Goal: Information Seeking & Learning: Learn about a topic

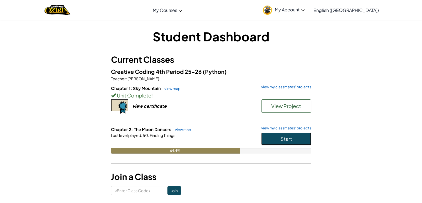
click at [279, 138] on button "Start" at bounding box center [286, 139] width 50 height 13
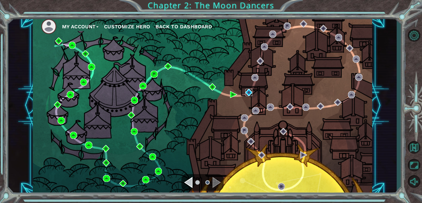
click at [248, 95] on img at bounding box center [248, 92] width 7 height 7
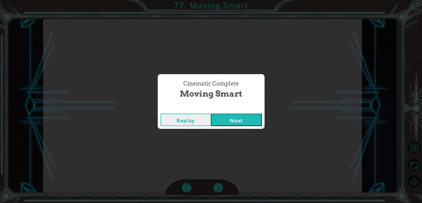
click at [232, 121] on button "Next" at bounding box center [236, 120] width 51 height 13
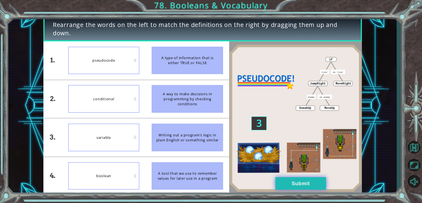
click at [319, 186] on button "Submit" at bounding box center [300, 183] width 51 height 13
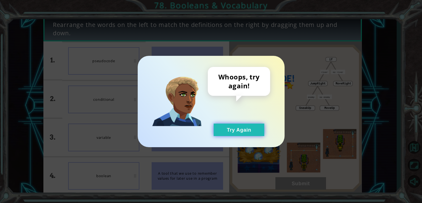
click at [235, 129] on button "Try Again" at bounding box center [239, 130] width 51 height 13
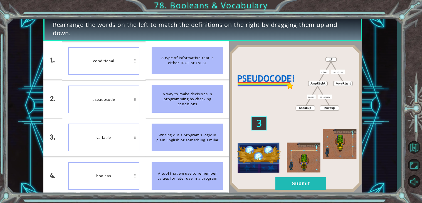
drag, startPoint x: 188, startPoint y: 132, endPoint x: 192, endPoint y: 99, distance: 33.1
click at [192, 99] on ul "A type of information that is either TRUE or FALSE A way to make decisions in p…" at bounding box center [187, 118] width 84 height 154
click at [279, 175] on img at bounding box center [295, 118] width 132 height 148
click at [280, 179] on button "Submit" at bounding box center [300, 183] width 51 height 13
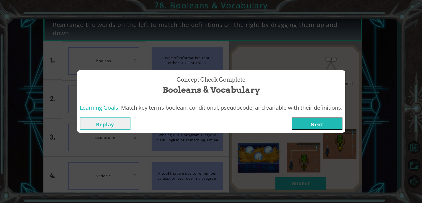
click at [316, 128] on button "Next" at bounding box center [317, 124] width 51 height 13
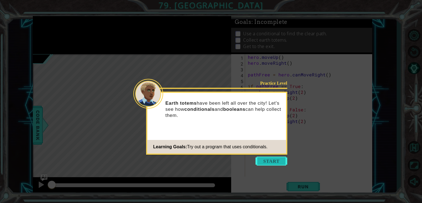
click at [259, 161] on button "Start" at bounding box center [272, 161] width 32 height 9
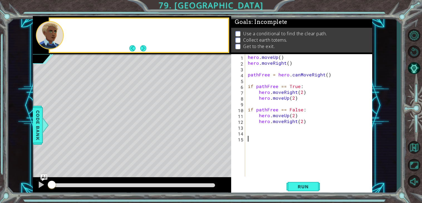
click at [259, 161] on div "hero . moveUp ( ) hero . moveRight ( ) pathFree = hero . canMoveRight ( ) if pa…" at bounding box center [310, 121] width 127 height 134
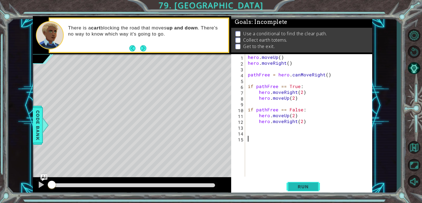
click at [308, 187] on span "Run" at bounding box center [303, 187] width 22 height 6
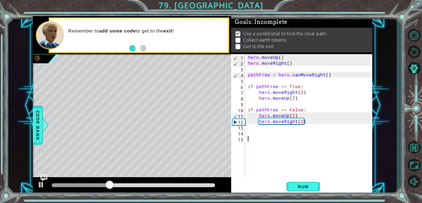
click at [251, 135] on div "hero . moveUp ( ) hero . moveRight ( ) pathFree = hero . canMoveRight ( ) if pa…" at bounding box center [310, 121] width 127 height 134
click at [246, 129] on div "1 2 3 4 5 6 7 8 9 10 11 12 13 14 15 hero . moveUp ( ) hero . moveRight ( ) path…" at bounding box center [301, 115] width 140 height 123
click at [246, 126] on div "1 2 3 4 5 6 7 8 9 10 11 12 13 14 15 hero . moveUp ( ) hero . moveRight ( ) path…" at bounding box center [301, 115] width 140 height 123
click at [251, 125] on div "hero . moveUp ( ) hero . moveRight ( ) pathFree = hero . canMoveRight ( ) if pa…" at bounding box center [310, 121] width 127 height 134
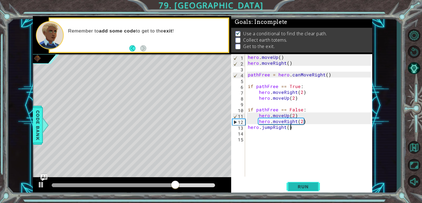
type textarea "hero.jumpRight()"
click at [295, 190] on span "Run" at bounding box center [303, 187] width 22 height 6
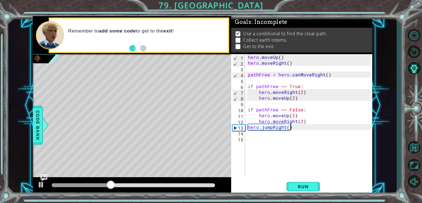
click at [287, 158] on div "hero . moveUp ( ) hero . moveRight ( ) pathFree = hero . canMoveRight ( ) if pa…" at bounding box center [310, 121] width 127 height 134
type textarea "hero.moveRight()"
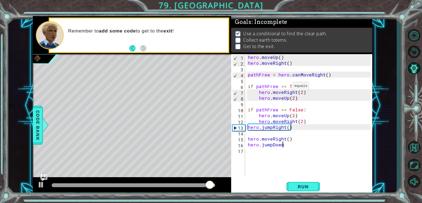
scroll to position [0, 2]
type textarea "hero.jumpDown()"
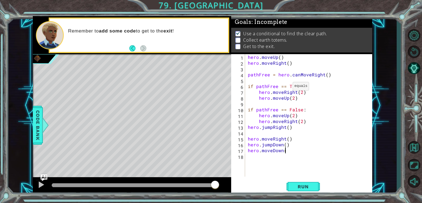
scroll to position [0, 2]
type textarea "hero.moveDown()"
click at [302, 189] on span "Run" at bounding box center [303, 187] width 22 height 6
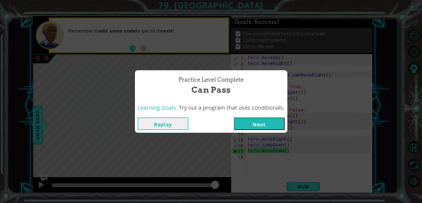
click at [254, 124] on button "Next" at bounding box center [259, 124] width 51 height 13
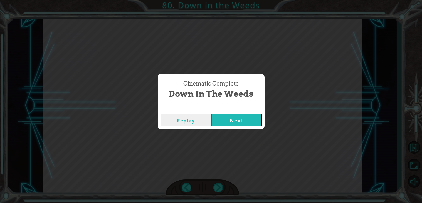
click at [239, 126] on button "Next" at bounding box center [236, 120] width 51 height 13
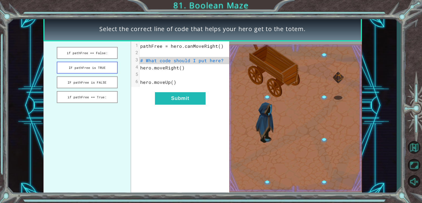
click at [64, 69] on button "IF pathFree is TRUE" at bounding box center [87, 68] width 61 height 12
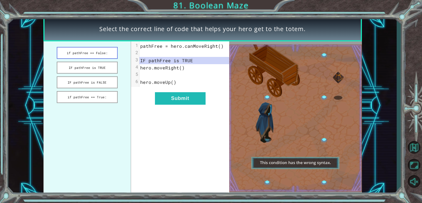
click at [74, 54] on button "if pathFree == False:" at bounding box center [87, 53] width 61 height 12
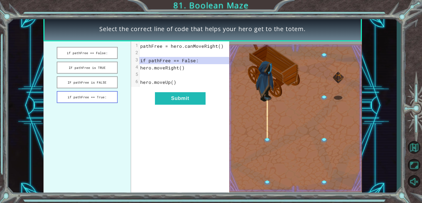
click at [96, 98] on button "if pathFree == True:" at bounding box center [87, 97] width 61 height 12
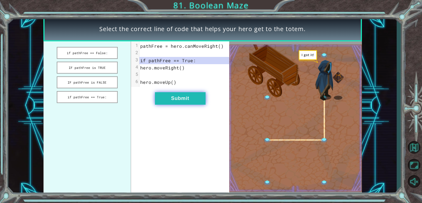
click at [173, 102] on button "Submit" at bounding box center [180, 98] width 51 height 13
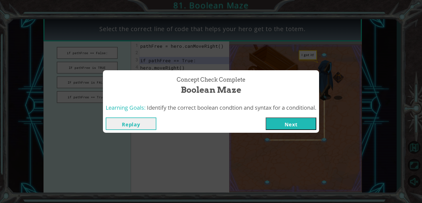
click at [299, 126] on button "Next" at bounding box center [291, 124] width 51 height 13
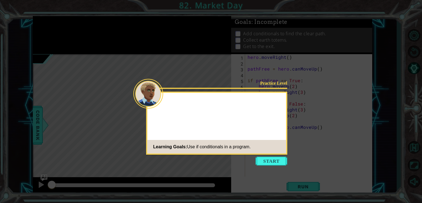
click at [258, 154] on div "Practice Level Learning Goals: Use if conditionals in a program." at bounding box center [216, 123] width 141 height 63
click at [260, 157] on button "Start" at bounding box center [272, 161] width 32 height 9
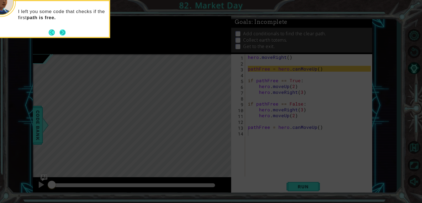
click at [61, 33] on button "Next" at bounding box center [62, 32] width 6 height 6
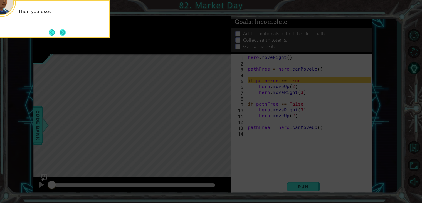
click at [62, 35] on button "Next" at bounding box center [62, 32] width 6 height 6
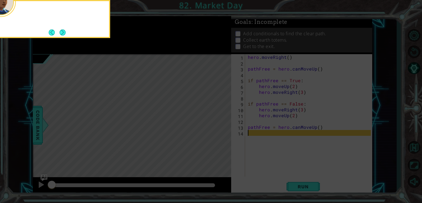
click at [62, 35] on button "Next" at bounding box center [62, 32] width 6 height 6
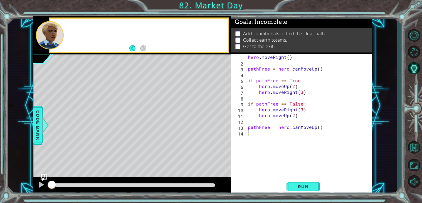
click at [62, 35] on div at bounding box center [50, 35] width 28 height 28
click at [301, 188] on span "Run" at bounding box center [303, 187] width 22 height 6
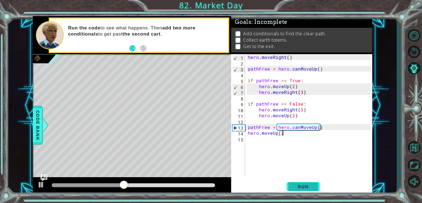
scroll to position [0, 2]
type textarea "hero.moveUp(2)"
click at [306, 191] on button "Run" at bounding box center [302, 187] width 33 height 14
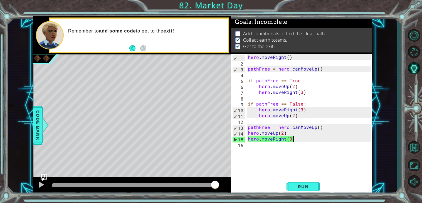
click at [249, 128] on div "hero . moveRight ( ) pathFree = hero . canMoveUp ( ) if pathFree == True : hero…" at bounding box center [310, 121] width 127 height 134
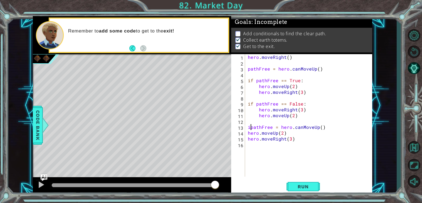
type textarea "pathFree = hero.canMoveUp()"
click at [329, 128] on div "hero . moveRight ( ) pathFree = hero . canMoveUp ( ) if pathFree == True : hero…" at bounding box center [310, 121] width 127 height 134
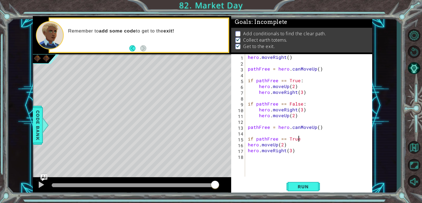
scroll to position [0, 3]
click at [301, 151] on div "hero . moveRight ( ) pathFree = hero . canMoveUp ( ) if pathFree == True : hero…" at bounding box center [310, 121] width 127 height 134
type textarea "hero.moveRight(3)"
click at [248, 146] on div "hero . moveRight ( ) pathFree = hero . canMoveUp ( ) if pathFree == True : hero…" at bounding box center [310, 121] width 127 height 134
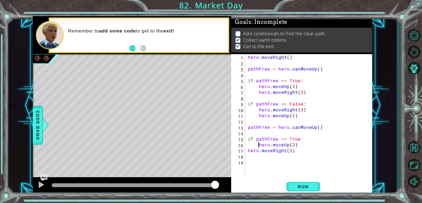
click at [247, 151] on div "hero . moveRight ( ) pathFree = hero . canMoveUp ( ) if pathFree == True : hero…" at bounding box center [310, 121] width 127 height 134
type textarea "hero.moveRight(3)"
click at [244, 157] on div "18" at bounding box center [238, 157] width 13 height 6
click at [273, 163] on div "hero . moveRight ( ) pathFree = hero . canMoveUp ( ) if pathFree == True : hero…" at bounding box center [310, 121] width 127 height 134
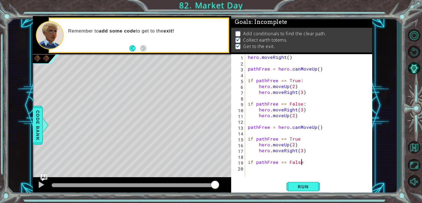
scroll to position [0, 3]
click at [299, 140] on div "hero . moveRight ( ) pathFree = hero . canMoveUp ( ) if pathFree == True : hero…" at bounding box center [310, 121] width 127 height 134
type textarea "if pathFree == True:"
click at [280, 170] on div "hero . moveRight ( ) pathFree = hero . canMoveUp ( ) if pathFree == True : hero…" at bounding box center [310, 121] width 127 height 134
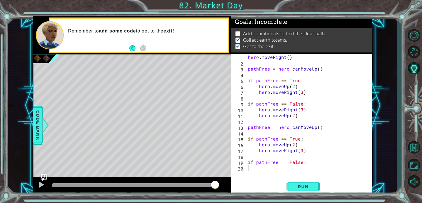
type textarea "h"
click at [280, 170] on div "hero . moveRight ( ) pathFree = hero . canMoveUp ( ) if pathFree == True : hero…" at bounding box center [310, 121] width 127 height 134
type textarea "hero.moveRight(2)"
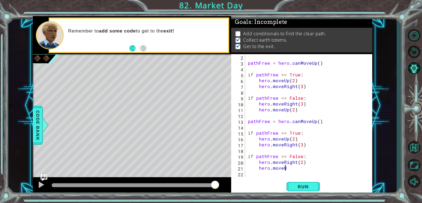
scroll to position [0, 2]
type textarea "hero.moveUp(2)"
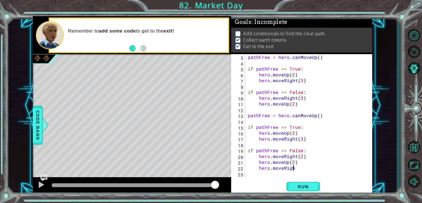
scroll to position [0, 3]
type textarea "hero.moveRight()"
click at [298, 191] on button "Run" at bounding box center [302, 187] width 33 height 14
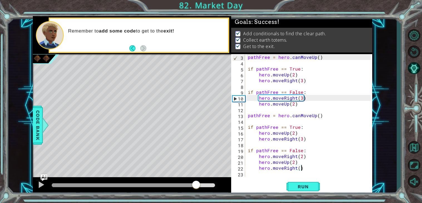
click at [196, 185] on div at bounding box center [133, 185] width 163 height 4
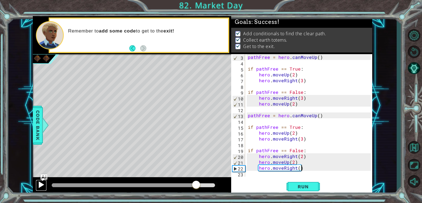
click at [43, 186] on div at bounding box center [41, 184] width 7 height 7
click at [36, 186] on button at bounding box center [41, 185] width 11 height 11
